Goal: Information Seeking & Learning: Learn about a topic

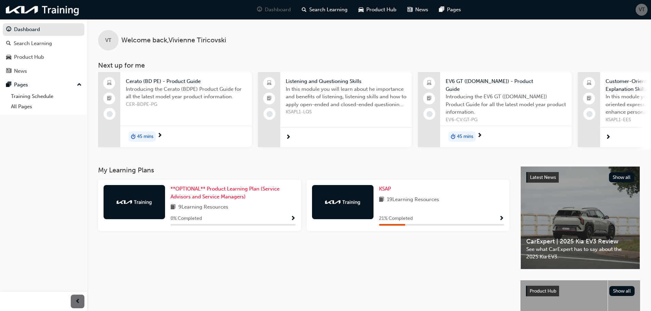
click at [504, 219] on span "Show Progress" at bounding box center [501, 219] width 5 height 6
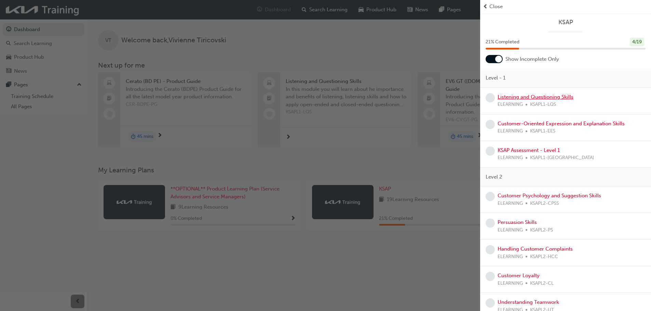
click at [511, 97] on link "Listening and Questioning Skills" at bounding box center [536, 97] width 76 height 6
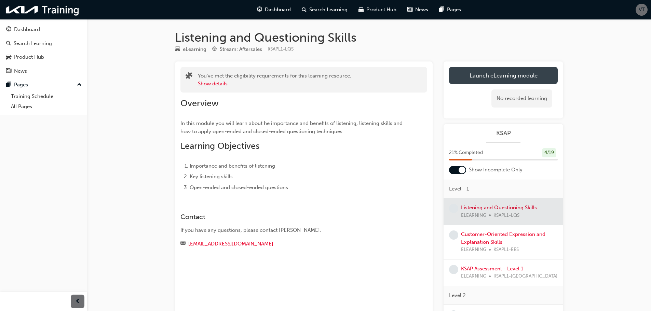
click at [510, 79] on link "Launch eLearning module" at bounding box center [503, 75] width 109 height 17
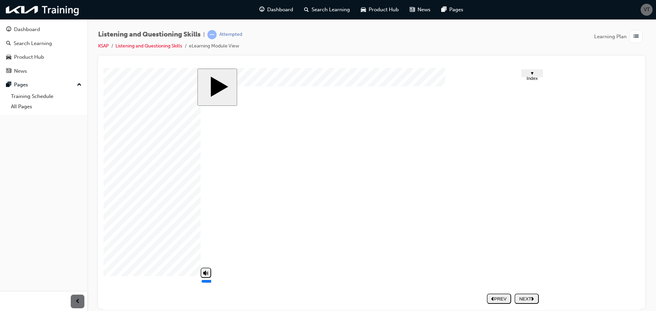
click at [205, 276] on polygon "volume" at bounding box center [204, 272] width 3 height 5
type input "0"
click at [529, 297] on nav "PREV NEXT SUBMIT" at bounding box center [513, 299] width 52 height 16
click at [528, 298] on nav "PREV NEXT SUBMIT" at bounding box center [513, 299] width 52 height 16
click at [520, 299] on div "NEXT" at bounding box center [527, 298] width 19 height 5
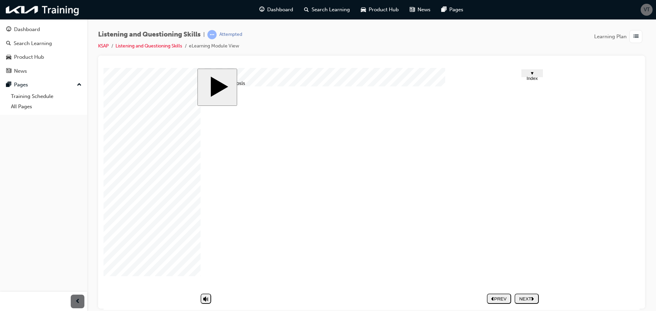
click at [548, 265] on body "slide: Self-diagnosis 09.png Use the 5W2H skills to ask questions and listen. ……" at bounding box center [372, 189] width 536 height 242
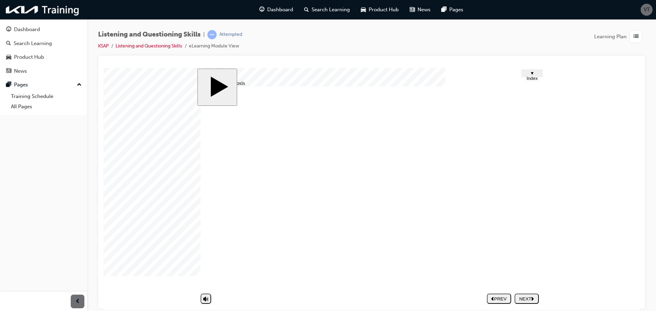
click at [588, 224] on body "slide: Untitled Slide 01.png Look at the customer and make eye contact. ……………………" at bounding box center [372, 189] width 536 height 242
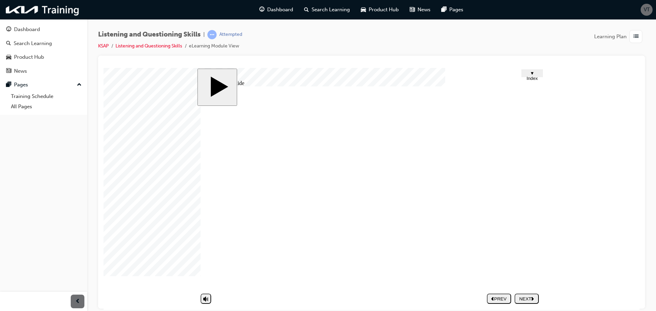
click at [529, 297] on div "NEXT" at bounding box center [527, 298] width 19 height 5
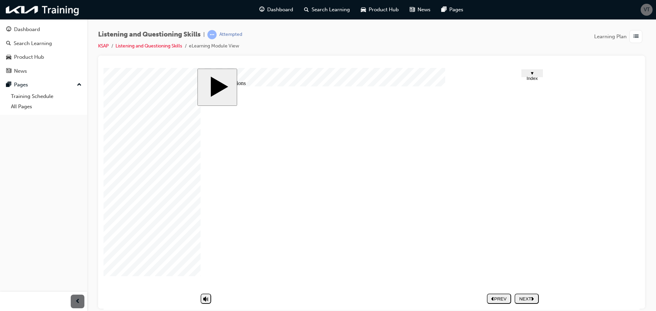
click at [104, 68] on image at bounding box center [104, 68] width 0 height 0
click at [528, 298] on div "NEXT" at bounding box center [527, 298] width 19 height 5
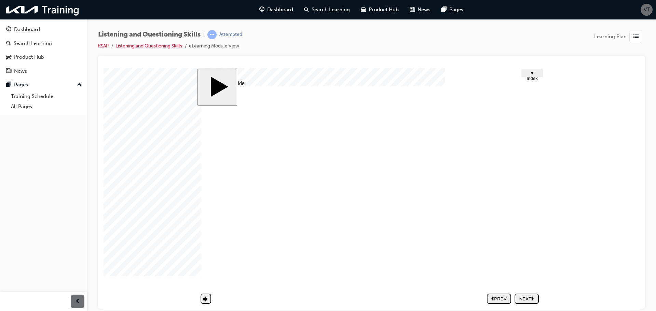
type textarea "t"
type textarea "th"
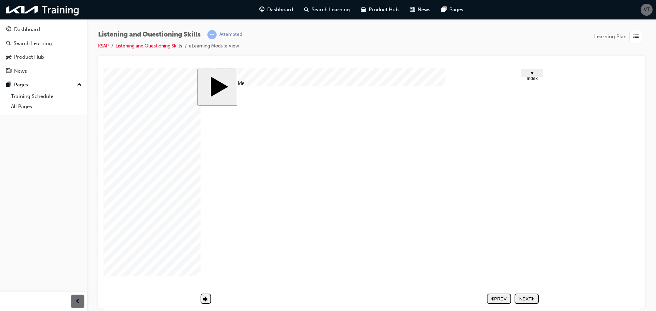
type textarea "the"
type textarea "the a"
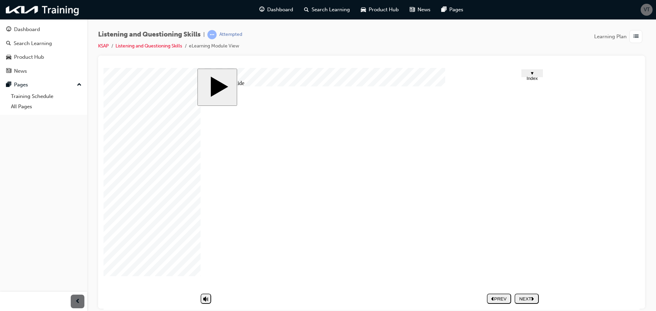
type textarea "the a"
type textarea "the at"
type textarea "the att"
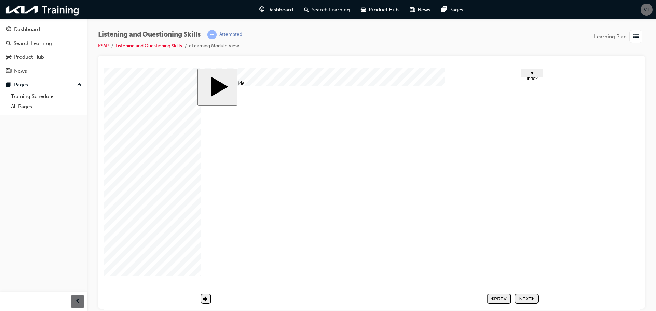
type textarea "the atti"
type textarea "the attit"
type textarea "the attitu"
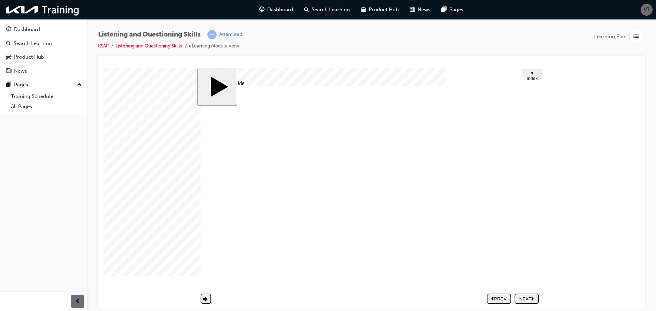
type textarea "the attitu"
type textarea "the attitud"
type textarea "the attitude"
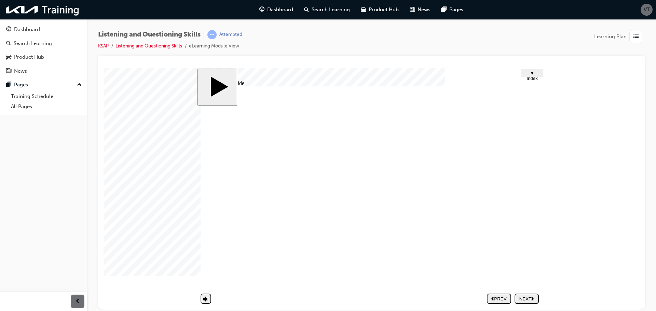
type textarea "the attitude"
